Goal: Transaction & Acquisition: Purchase product/service

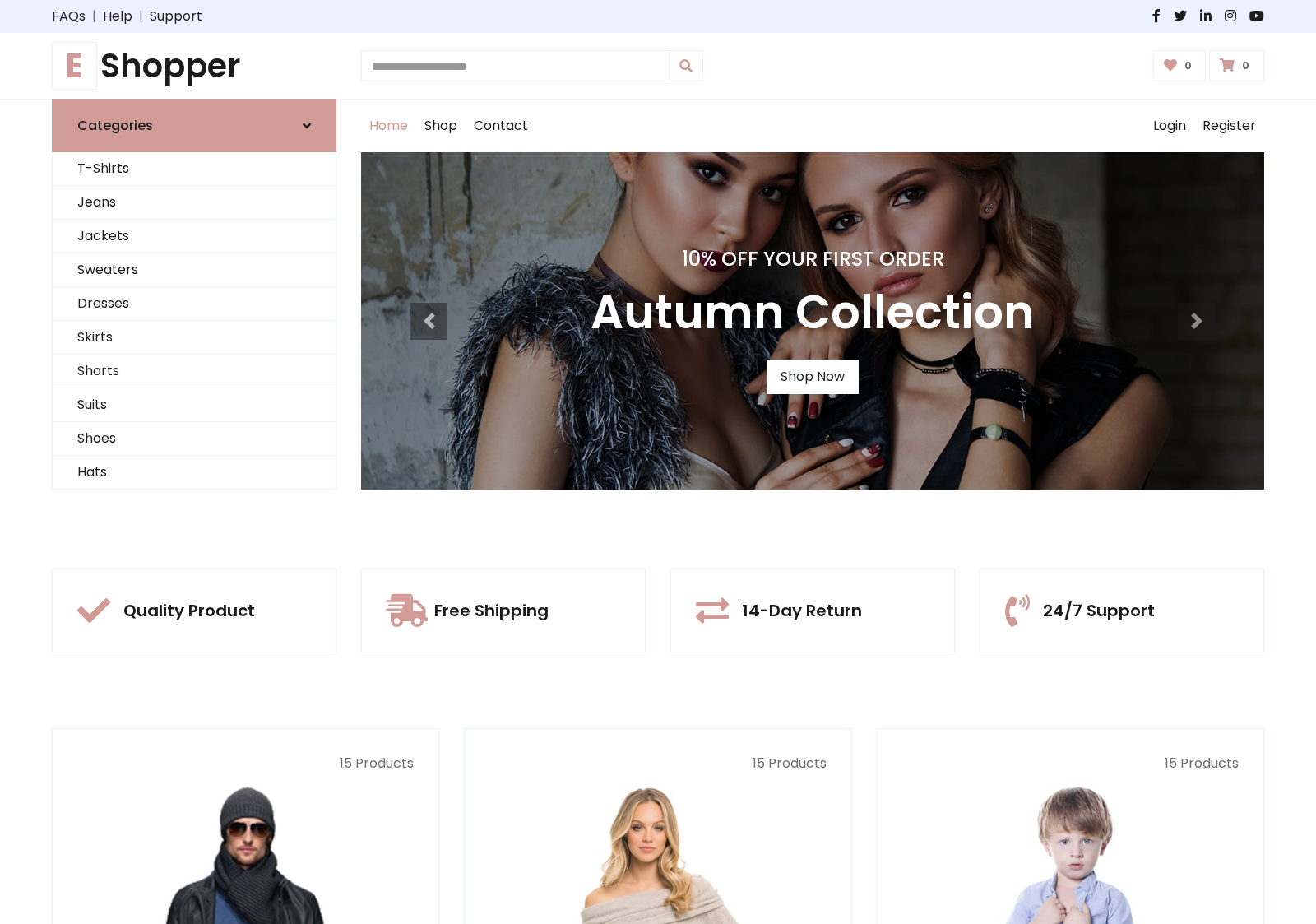
click at [658, 462] on div "10% Off Your First Order Autumn Collection Shop Now" at bounding box center [813, 320] width 903 height 337
click at [812, 377] on link "Shop Now" at bounding box center [812, 377] width 92 height 35
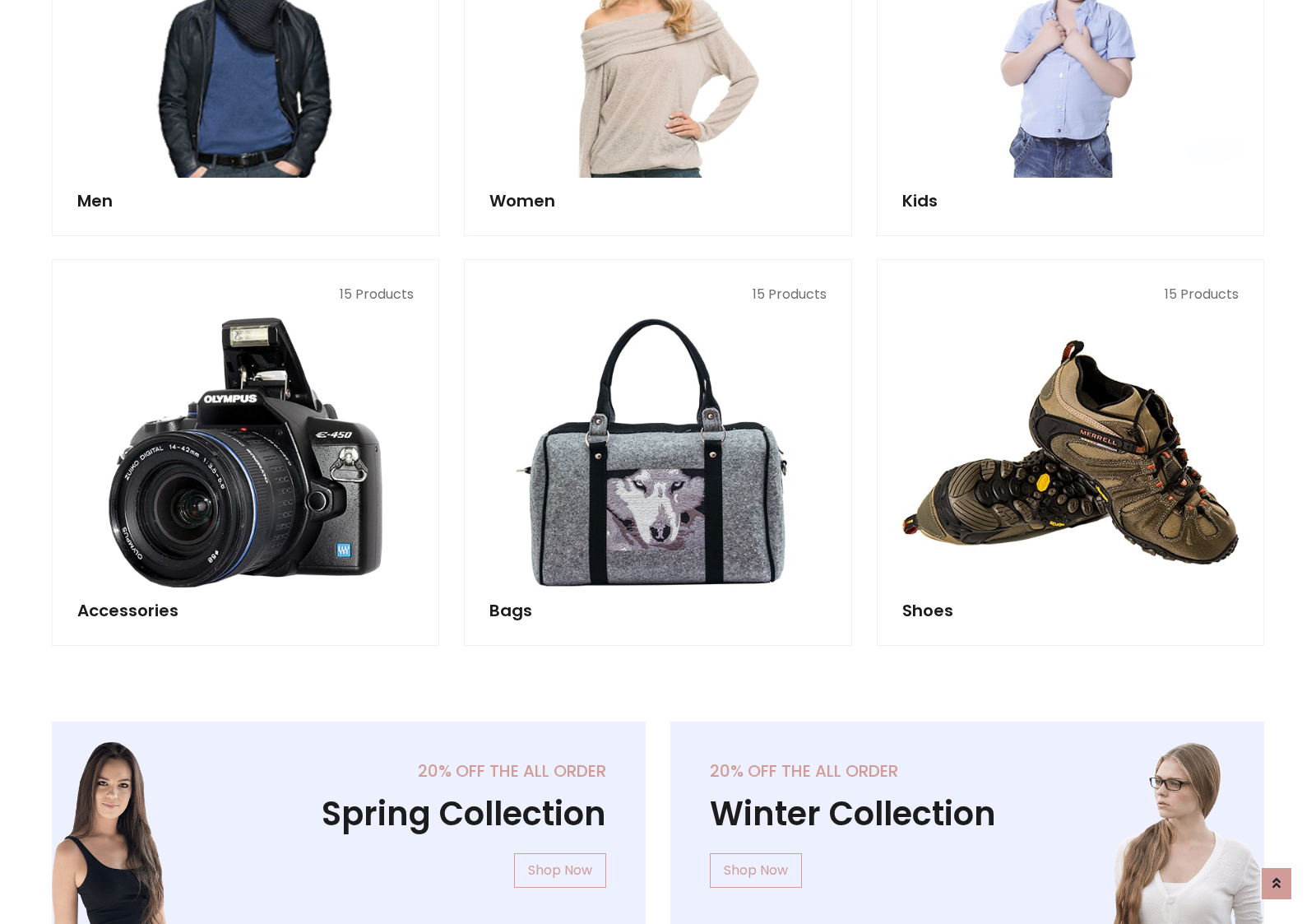
scroll to position [1640, 0]
